Goal: Transaction & Acquisition: Purchase product/service

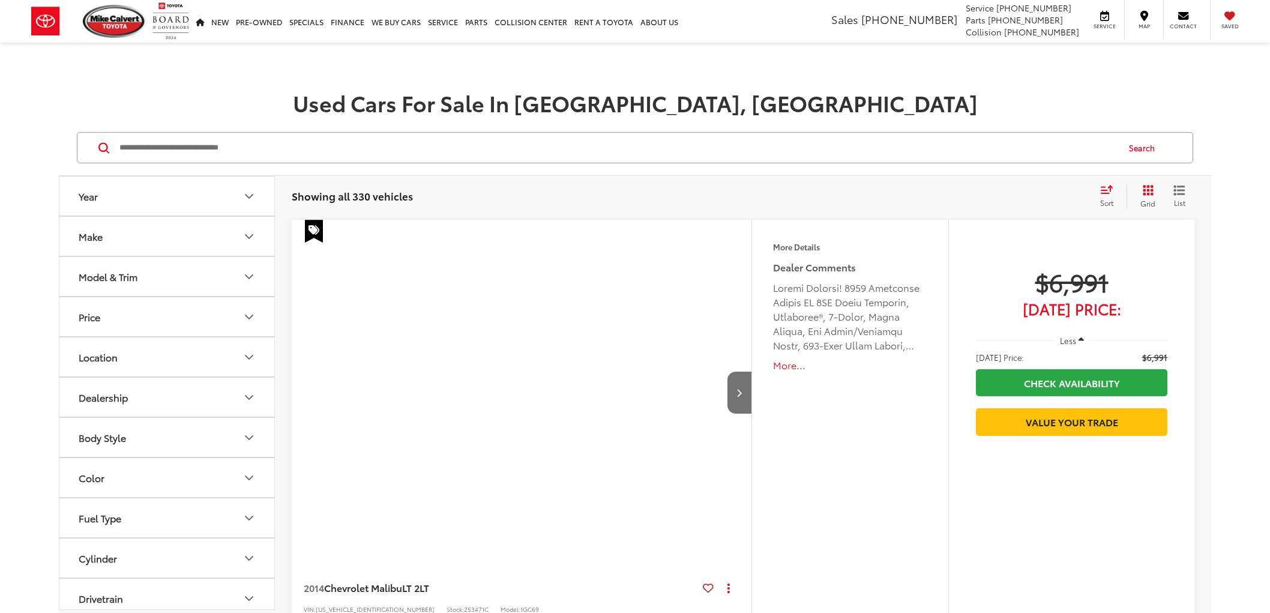
click at [392, 139] on input "Search by Make, Model, or Keyword" at bounding box center [617, 147] width 999 height 29
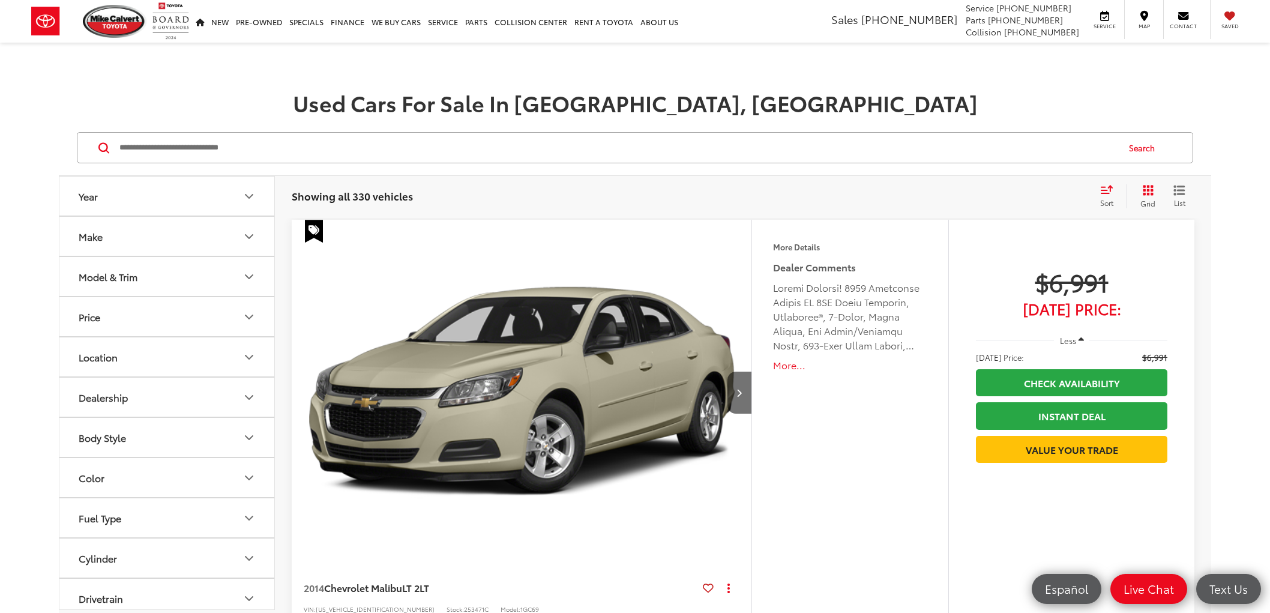
paste input "*******"
type input "*******"
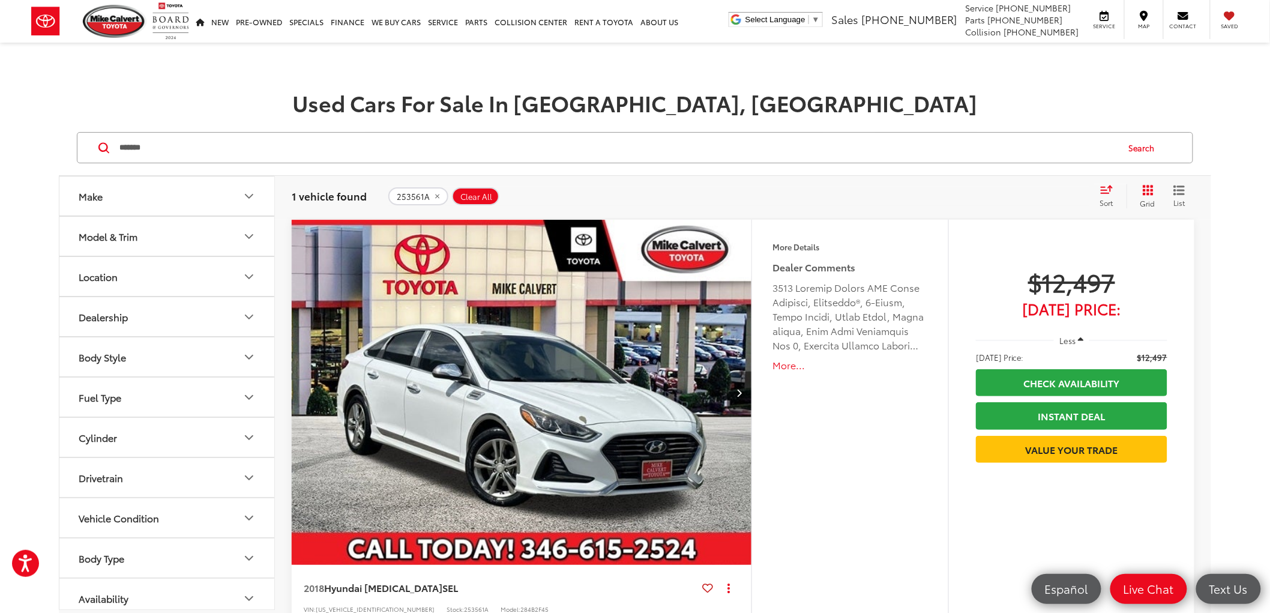
click at [1077, 280] on span "$12,497" at bounding box center [1071, 281] width 191 height 30
copy div "$12,497"
click at [127, 25] on img at bounding box center [115, 21] width 64 height 33
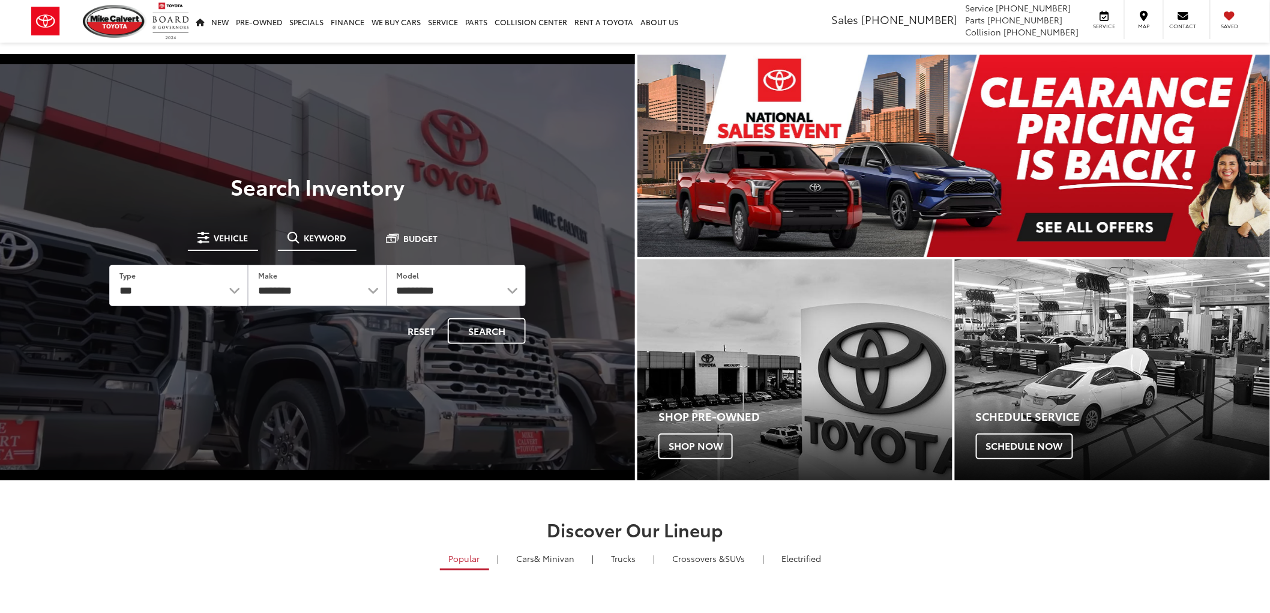
click at [326, 244] on button "Keyword" at bounding box center [317, 238] width 79 height 22
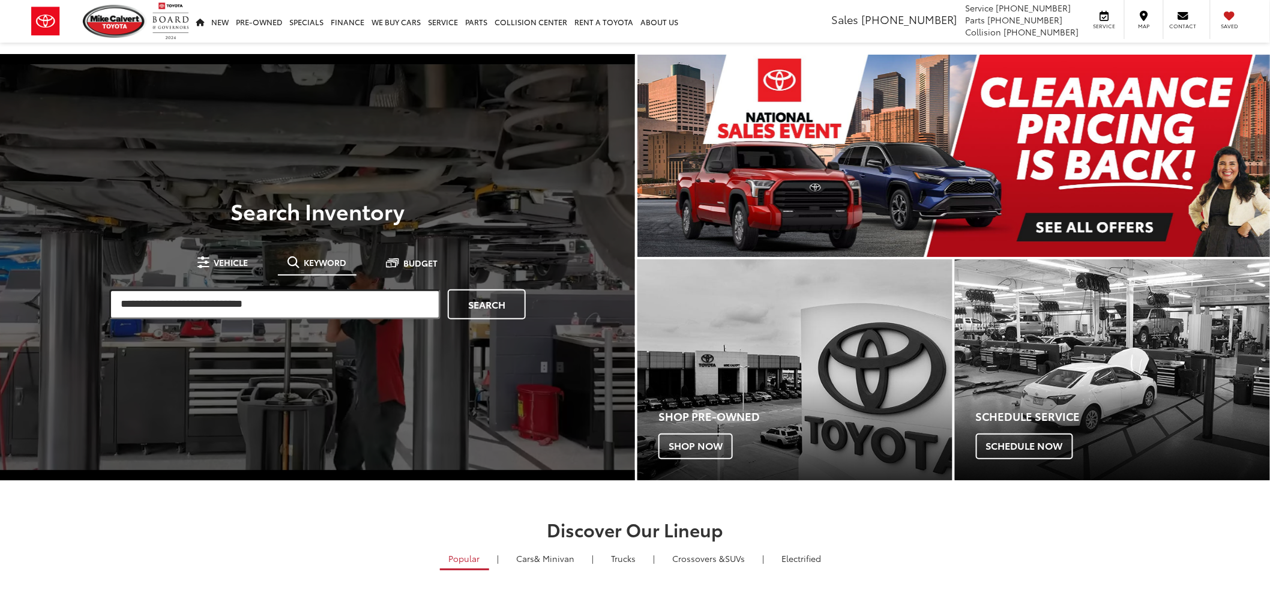
click at [302, 319] on input "search" at bounding box center [274, 304] width 331 height 30
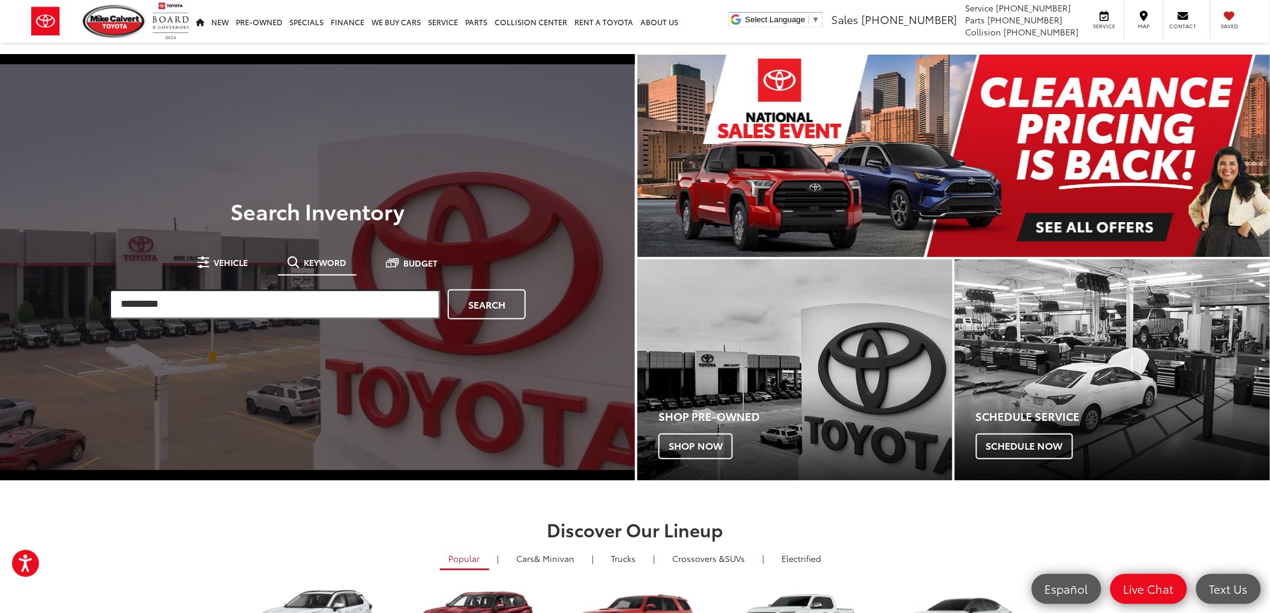
type input "*********"
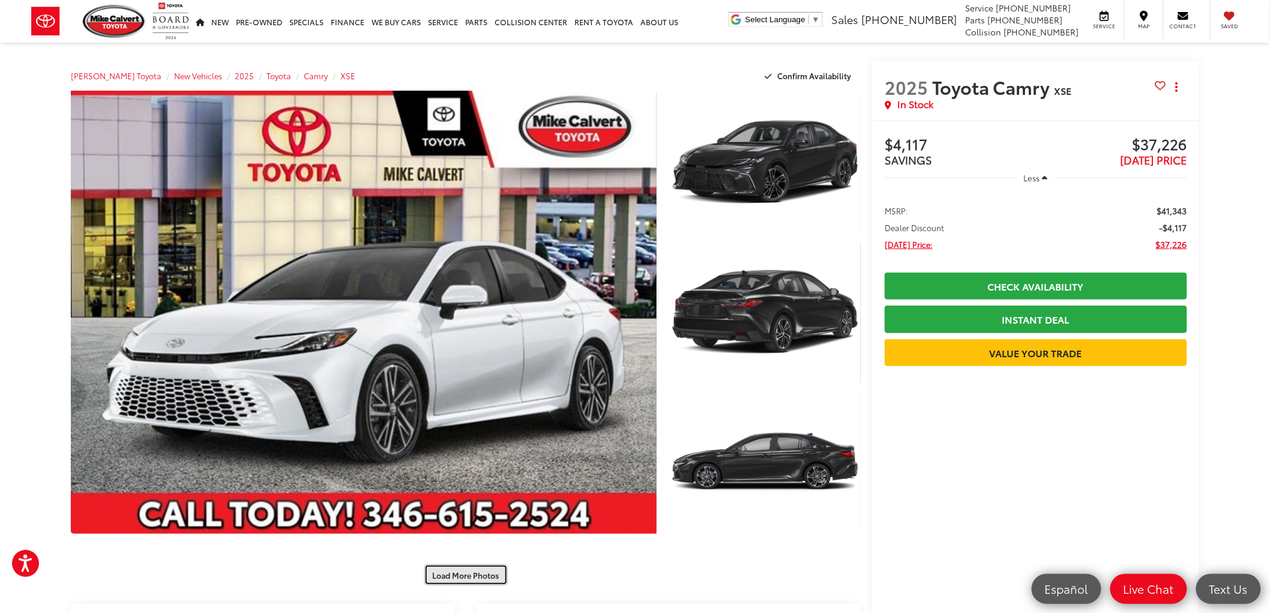
click at [478, 571] on button "Load More Photos" at bounding box center [465, 574] width 83 height 21
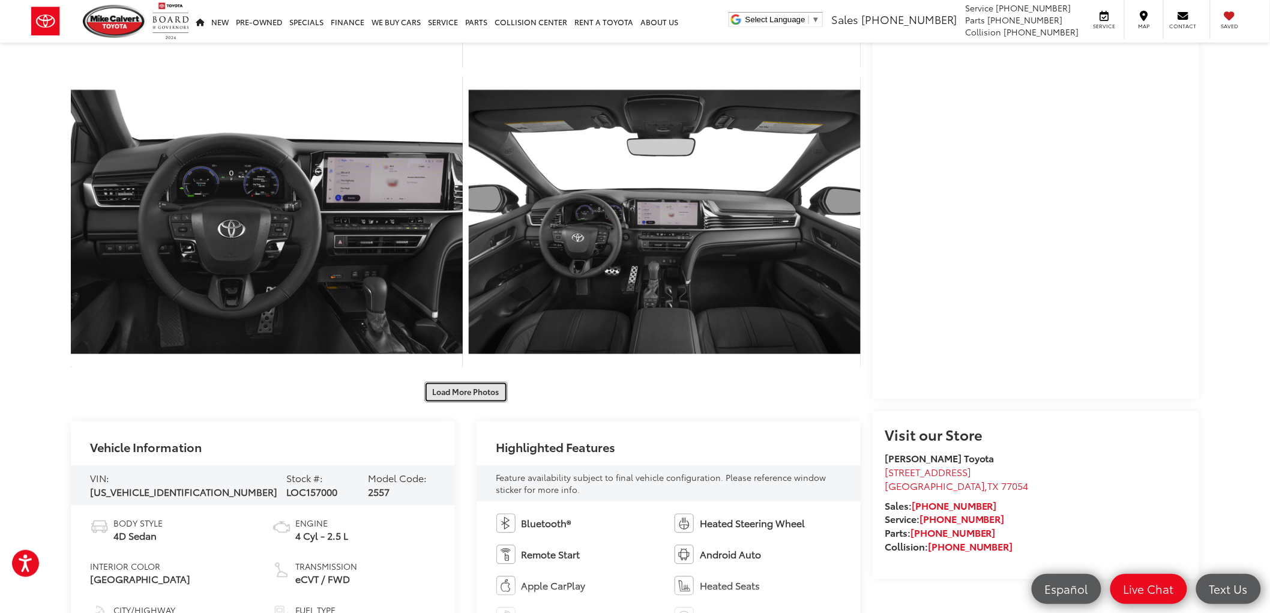
scroll to position [1066, 0]
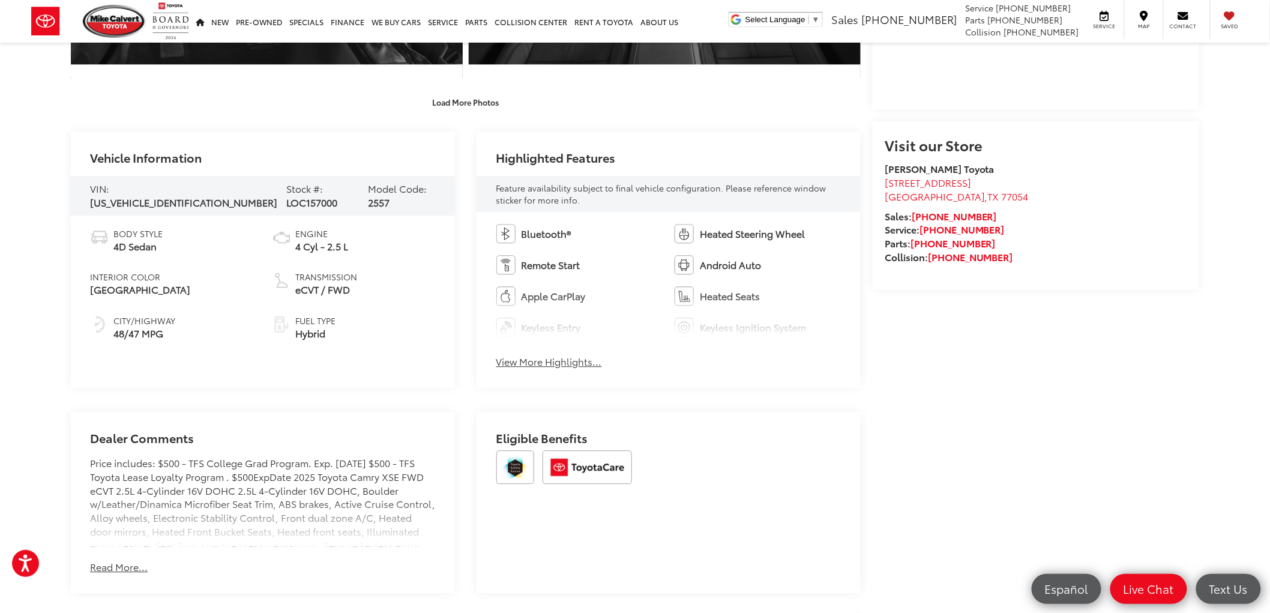
click at [496, 116] on div "[PERSON_NAME] Toyota New Vehicles 2025 Toyota Camry XSE Confirm Availability Ph…" at bounding box center [635, 229] width 1152 height 2507
click at [488, 104] on button "Load More Photos" at bounding box center [465, 102] width 83 height 21
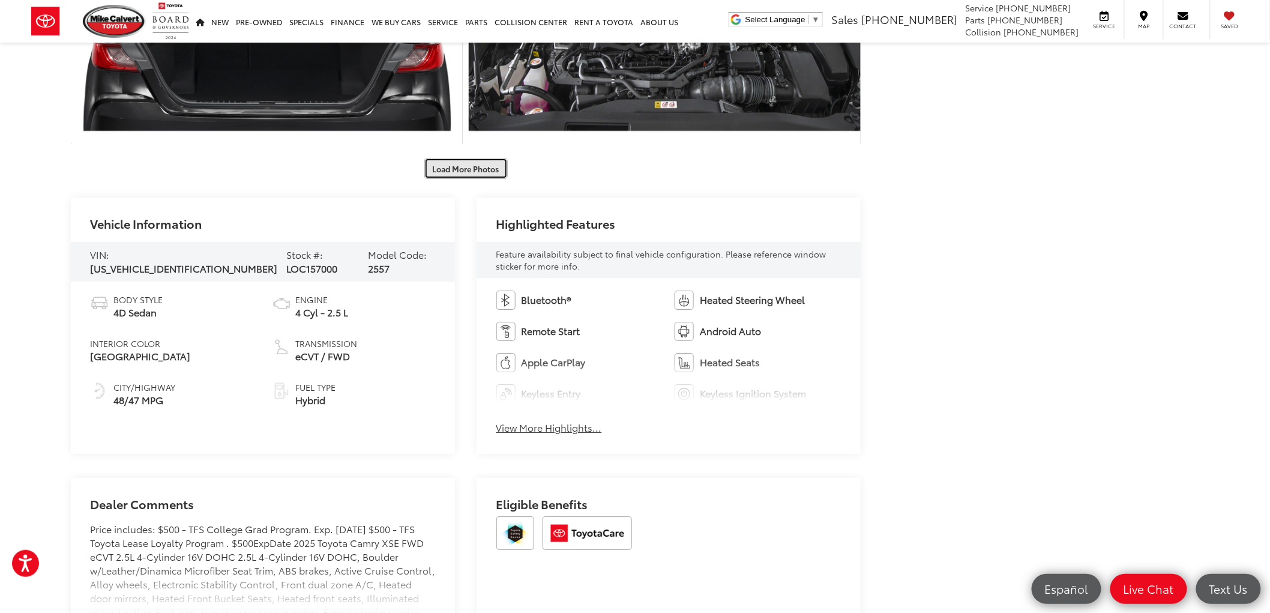
click at [472, 175] on button "Load More Photos" at bounding box center [465, 168] width 83 height 21
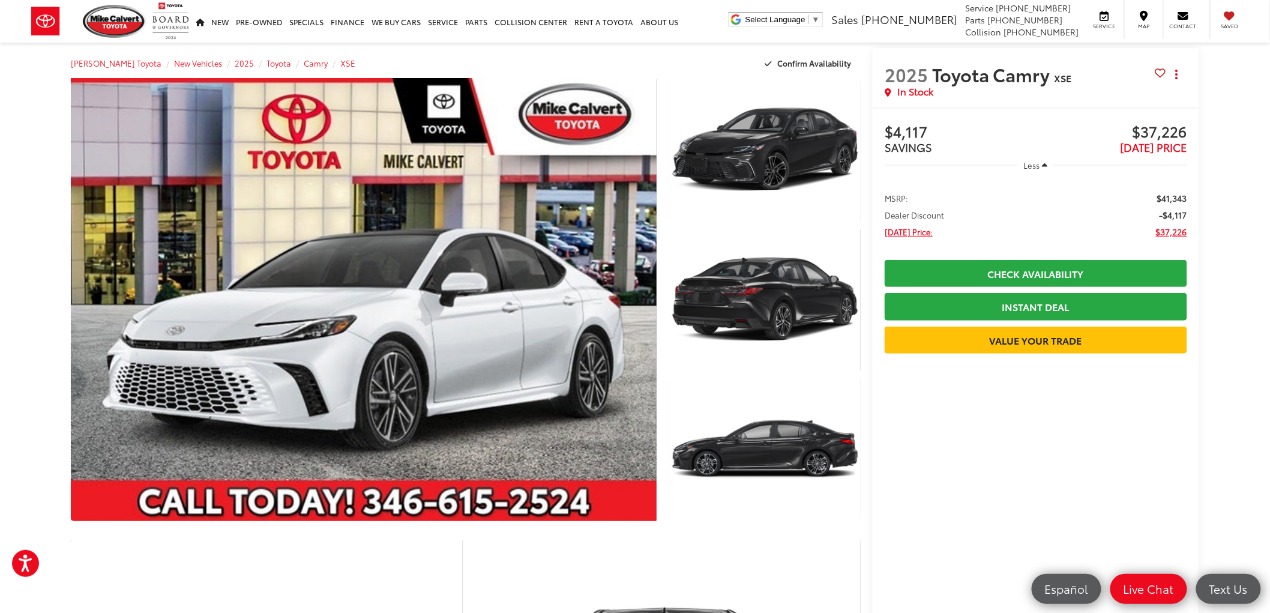
scroll to position [0, 0]
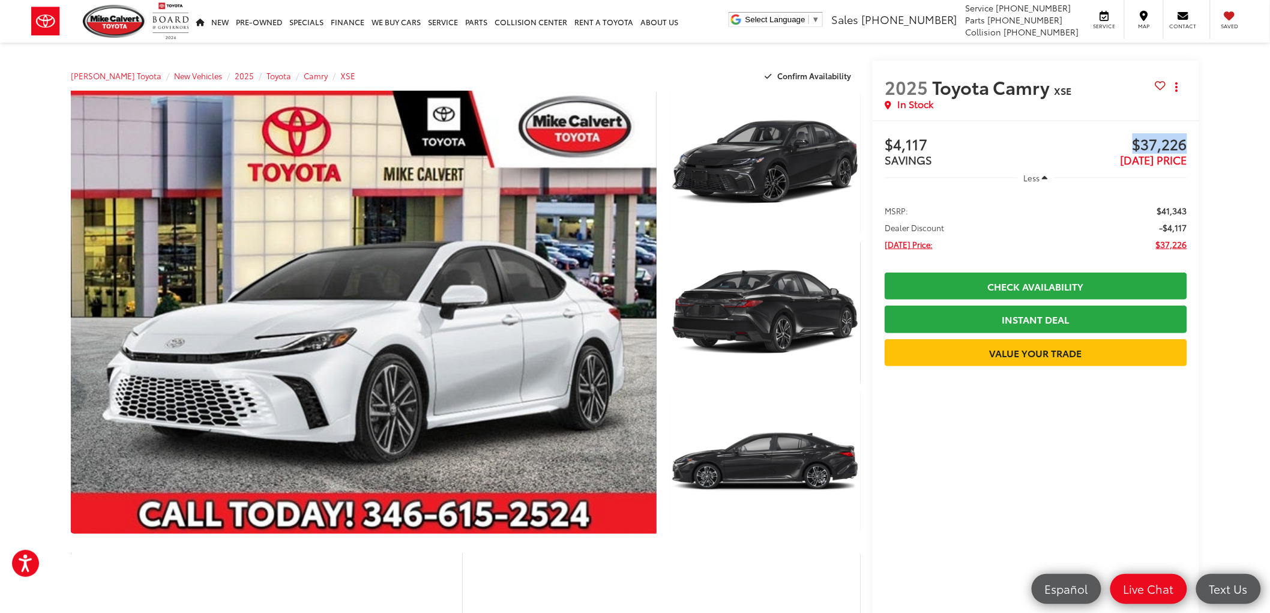
drag, startPoint x: 1131, startPoint y: 143, endPoint x: 1193, endPoint y: 143, distance: 62.4
click at [1128, 147] on span "$37,226" at bounding box center [1111, 145] width 151 height 18
drag, startPoint x: 1129, startPoint y: 140, endPoint x: 1194, endPoint y: 159, distance: 67.6
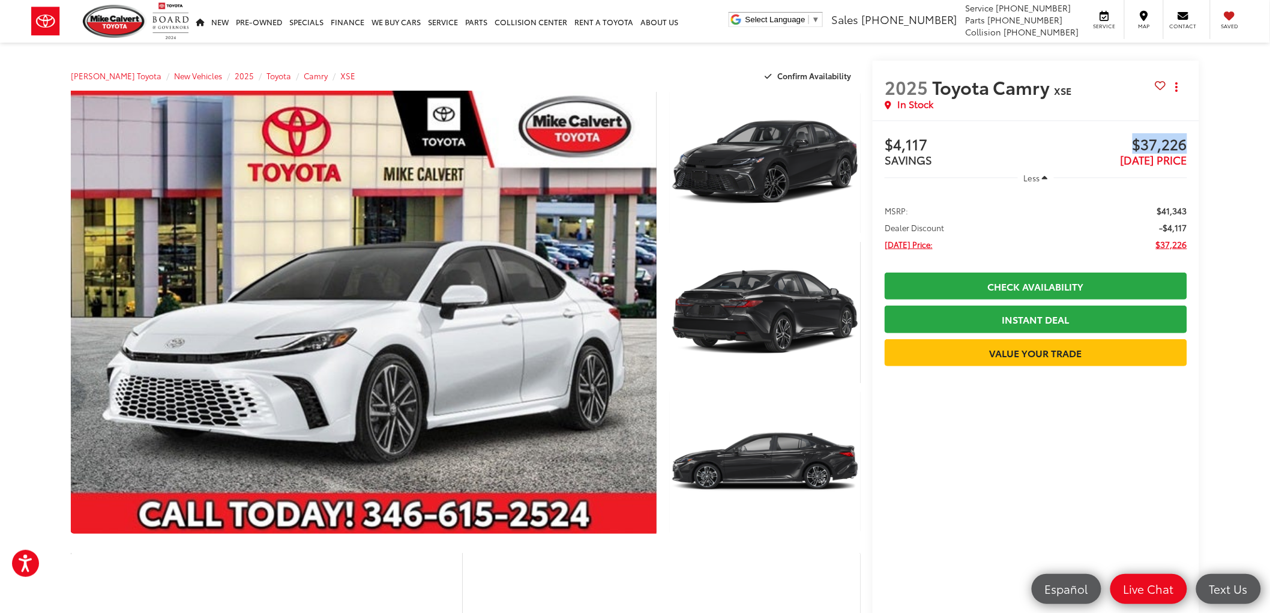
click at [1131, 140] on span "$37,226" at bounding box center [1111, 145] width 151 height 18
drag, startPoint x: 1138, startPoint y: 140, endPoint x: 1189, endPoint y: 144, distance: 51.1
drag, startPoint x: 1191, startPoint y: 147, endPoint x: 1172, endPoint y: 160, distance: 23.3
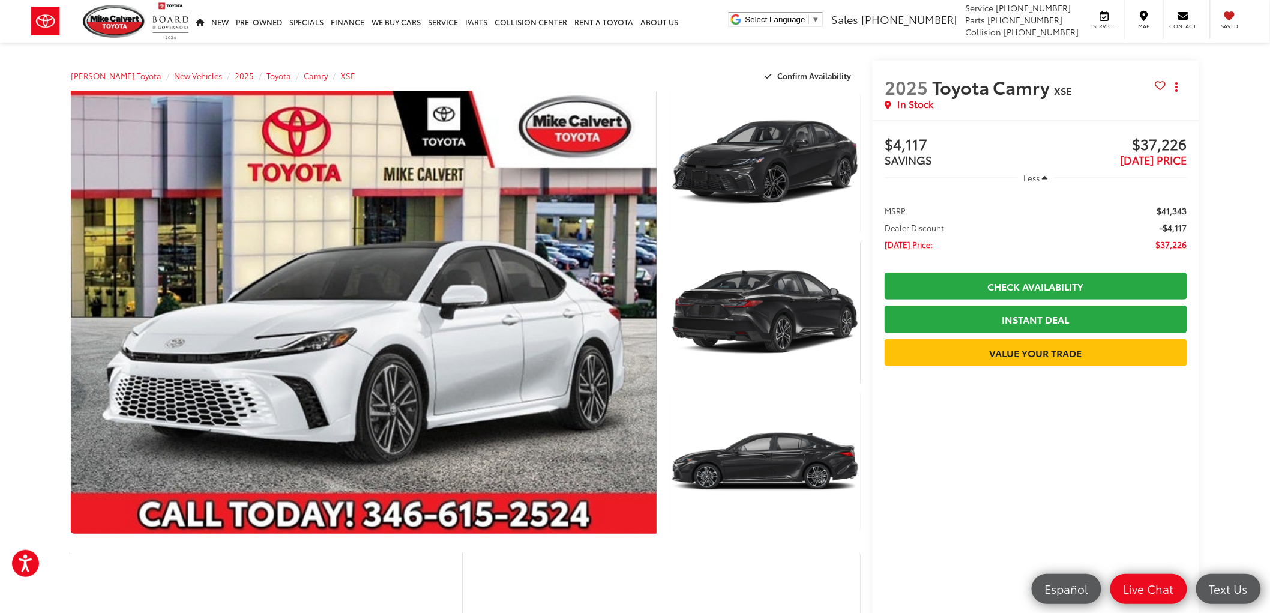
drag, startPoint x: 1126, startPoint y: 152, endPoint x: 1139, endPoint y: 146, distance: 14.2
click at [1126, 152] on span "[DATE] PRICE" at bounding box center [1153, 160] width 67 height 16
drag, startPoint x: 1128, startPoint y: 142, endPoint x: 1200, endPoint y: 142, distance: 72.0
click at [1131, 145] on span "$37,226" at bounding box center [1111, 145] width 151 height 18
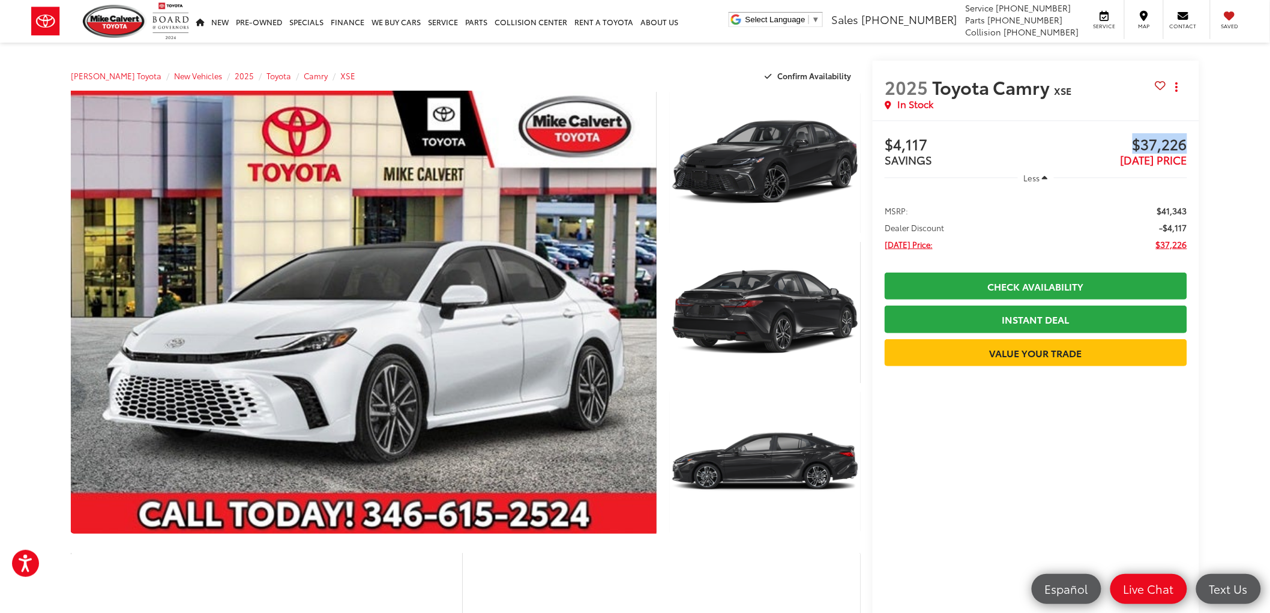
drag, startPoint x: 1129, startPoint y: 143, endPoint x: 1208, endPoint y: 139, distance: 79.3
